Goal: Task Accomplishment & Management: Complete application form

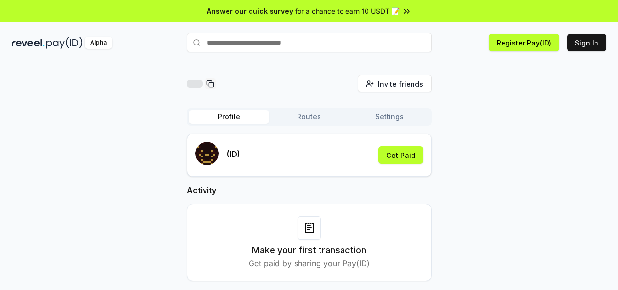
scroll to position [28, 0]
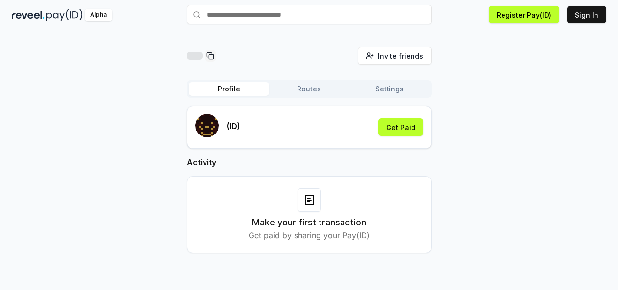
click at [303, 91] on button "Routes" at bounding box center [309, 89] width 80 height 14
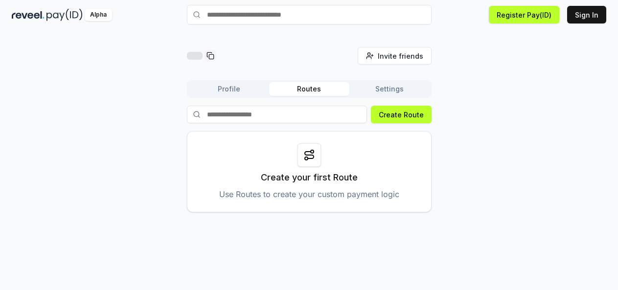
click at [396, 91] on button "Settings" at bounding box center [389, 89] width 80 height 14
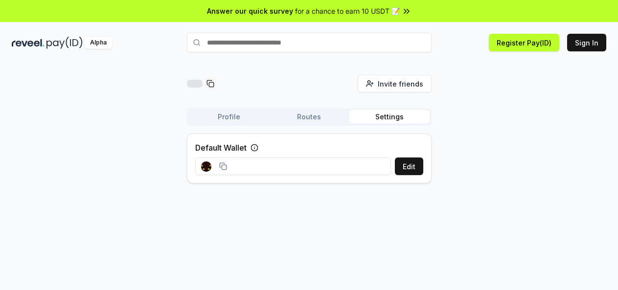
click at [406, 11] on icon at bounding box center [407, 11] width 10 height 10
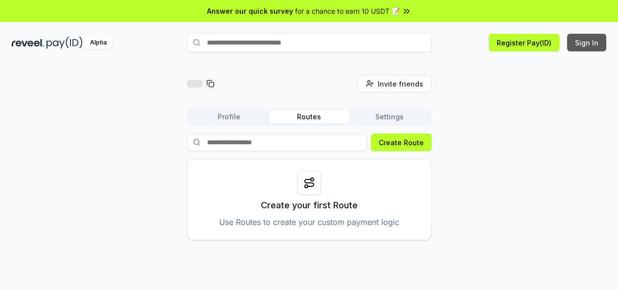
click at [588, 46] on button "Sign In" at bounding box center [586, 43] width 39 height 18
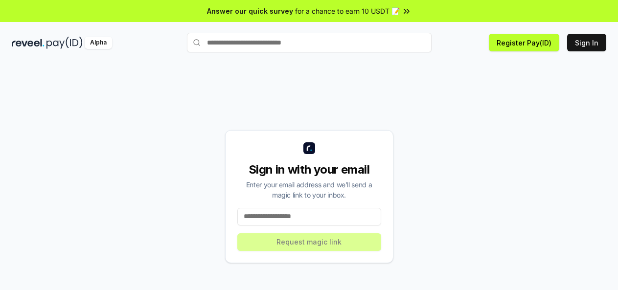
scroll to position [28, 0]
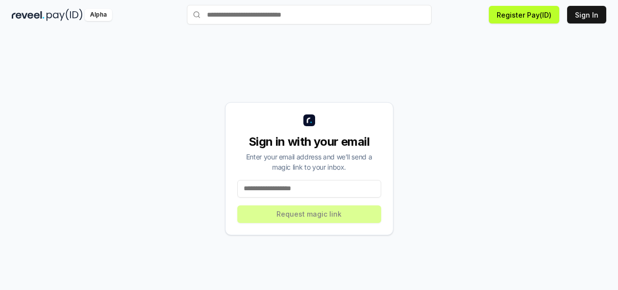
click at [297, 189] on input at bounding box center [309, 189] width 144 height 18
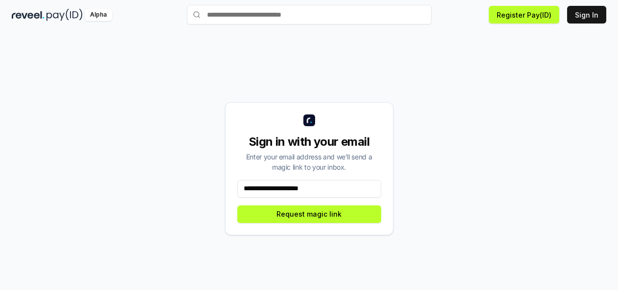
scroll to position [0, 0]
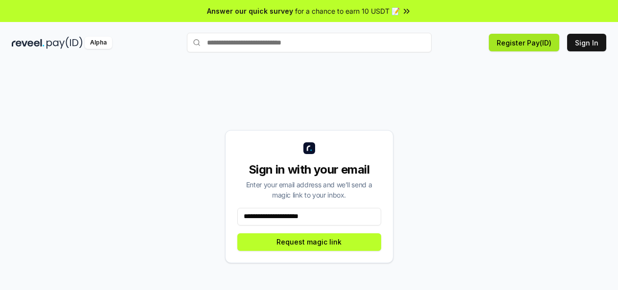
type input "**********"
click at [537, 48] on button "Register Pay(ID)" at bounding box center [524, 43] width 70 height 18
click at [528, 41] on button "Register Pay(ID)" at bounding box center [524, 43] width 70 height 18
